Goal: Navigation & Orientation: Find specific page/section

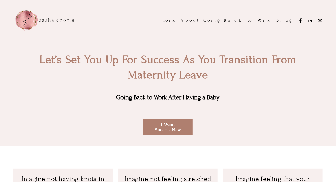
click at [167, 128] on link "I Want Success Now" at bounding box center [168, 127] width 49 height 16
click at [288, 22] on link "Blog" at bounding box center [284, 20] width 15 height 9
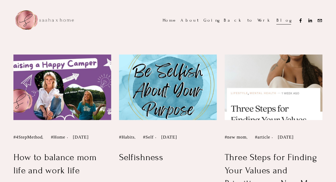
click at [199, 21] on link "About" at bounding box center [190, 20] width 18 height 9
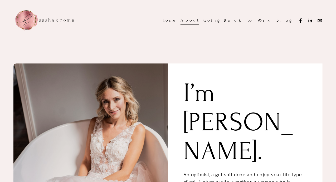
click at [177, 22] on link "Home" at bounding box center [169, 20] width 13 height 9
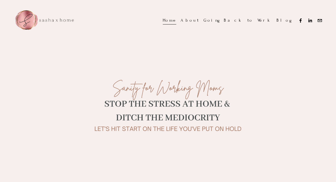
click at [26, 16] on img at bounding box center [43, 20] width 60 height 21
click at [199, 18] on link "About" at bounding box center [190, 20] width 18 height 9
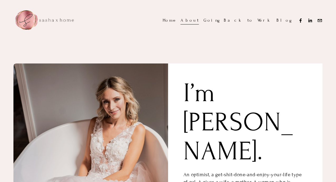
click at [267, 22] on link "Going Back to Work" at bounding box center [238, 20] width 69 height 9
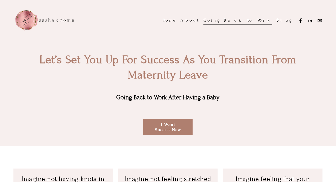
click at [177, 18] on link "Home" at bounding box center [169, 20] width 13 height 9
